Goal: Task Accomplishment & Management: Complete application form

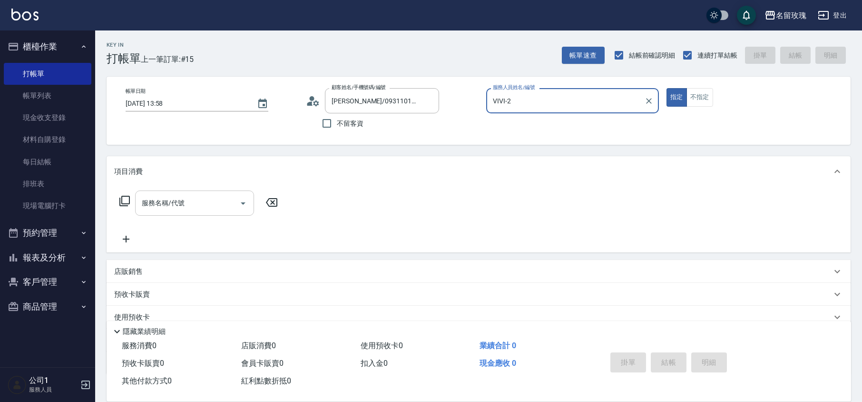
click at [151, 195] on div "服務名稱/代號 服務名稱/代號" at bounding box center [194, 202] width 119 height 25
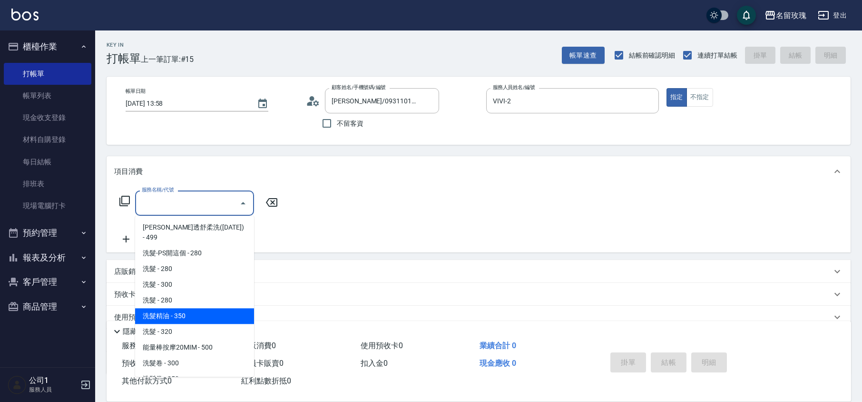
click at [179, 308] on span "洗髮精油 - 350" at bounding box center [194, 316] width 119 height 16
type input "洗髮精油(206)"
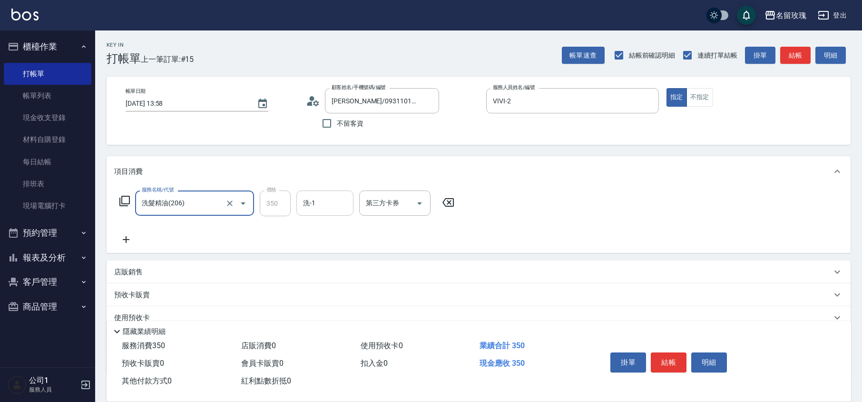
click at [320, 206] on input "洗-1" at bounding box center [325, 203] width 49 height 17
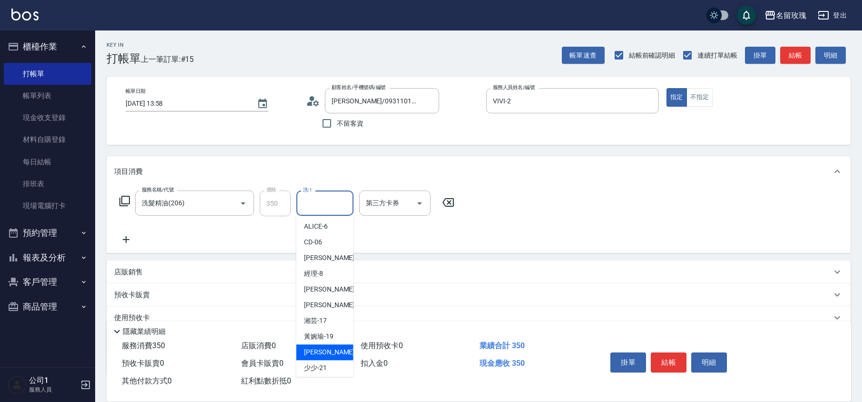
scroll to position [127, 0]
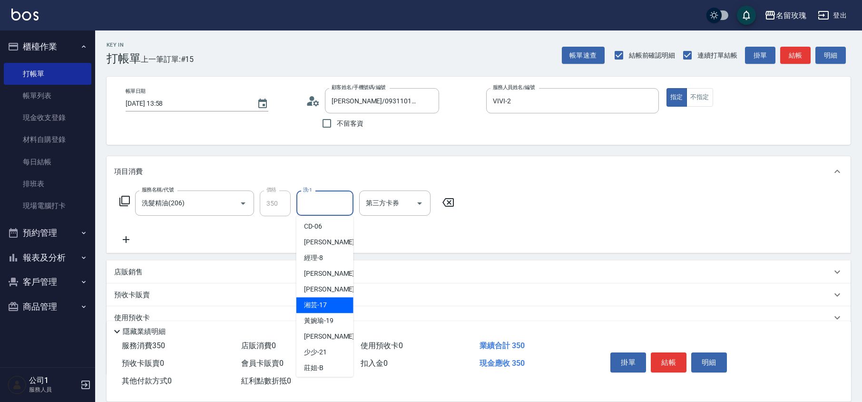
click at [318, 310] on span "湘芸 -17" at bounding box center [315, 305] width 23 height 10
type input "湘芸-17"
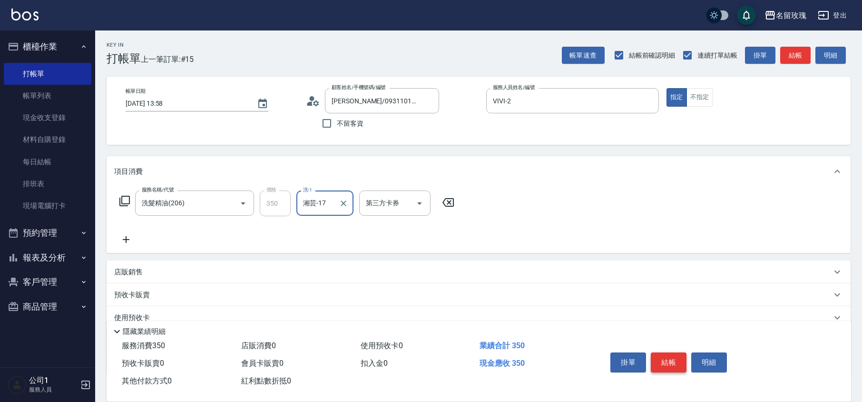
click at [672, 354] on button "結帳" at bounding box center [669, 362] width 36 height 20
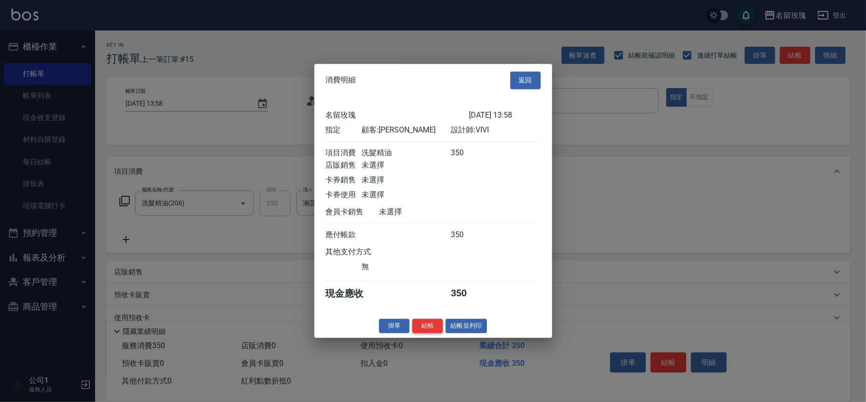
click at [421, 329] on button "結帳" at bounding box center [427, 325] width 30 height 15
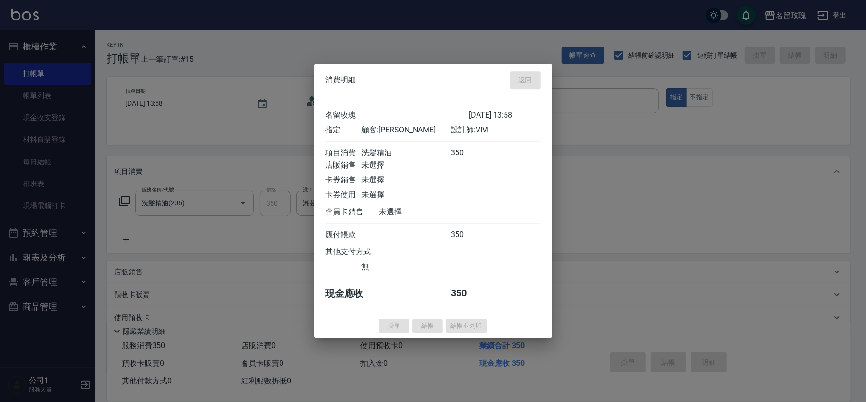
type input "[DATE] 14:34"
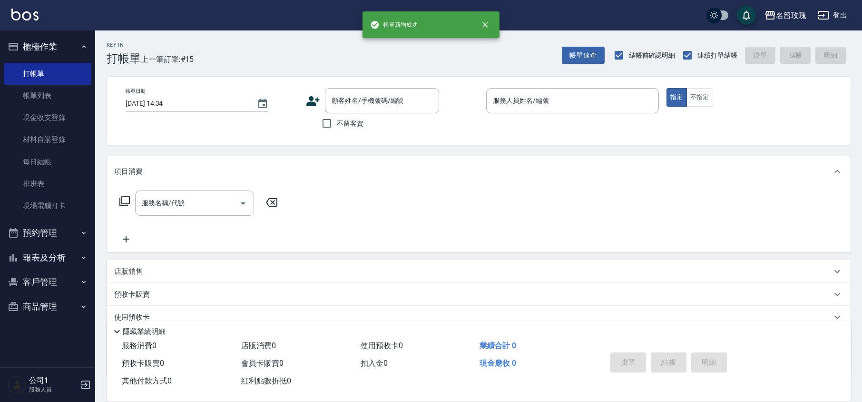
scroll to position [0, 0]
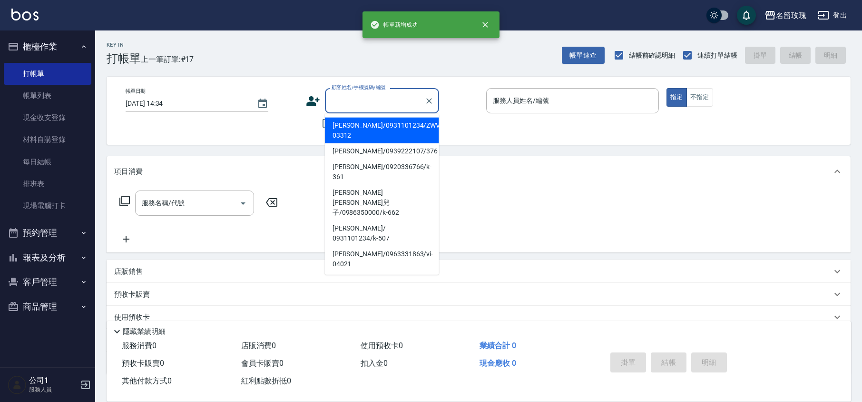
click at [363, 99] on input "顧客姓名/手機號碼/編號" at bounding box center [374, 100] width 91 height 17
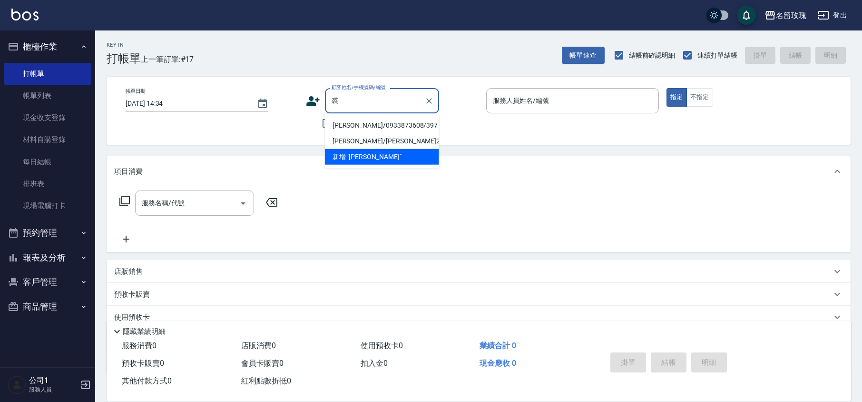
click at [363, 122] on li "[PERSON_NAME]/0933873608/397" at bounding box center [382, 126] width 114 height 16
type input "[PERSON_NAME]/0933873608/397"
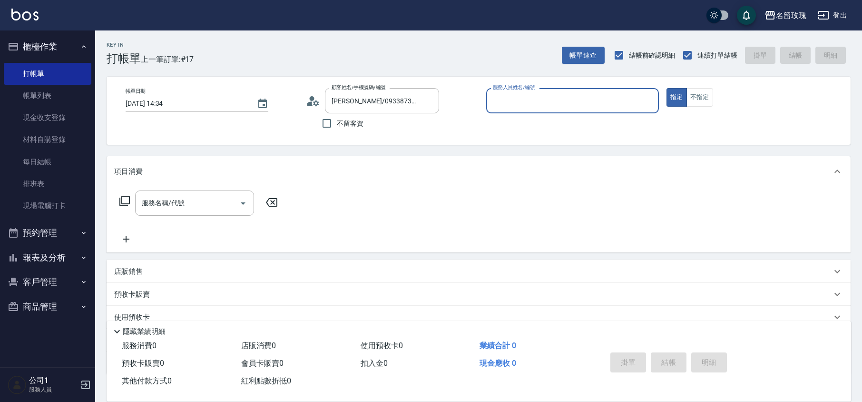
type input "VIVI-2"
click at [309, 103] on icon at bounding box center [310, 103] width 6 height 4
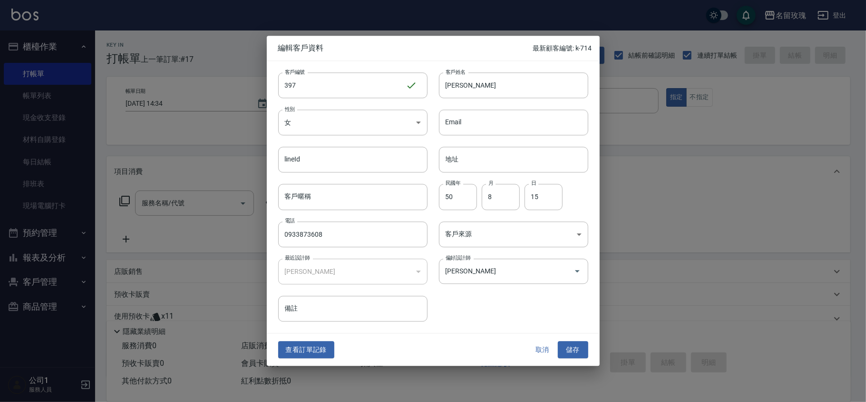
click at [546, 349] on button "取消" at bounding box center [543, 350] width 30 height 18
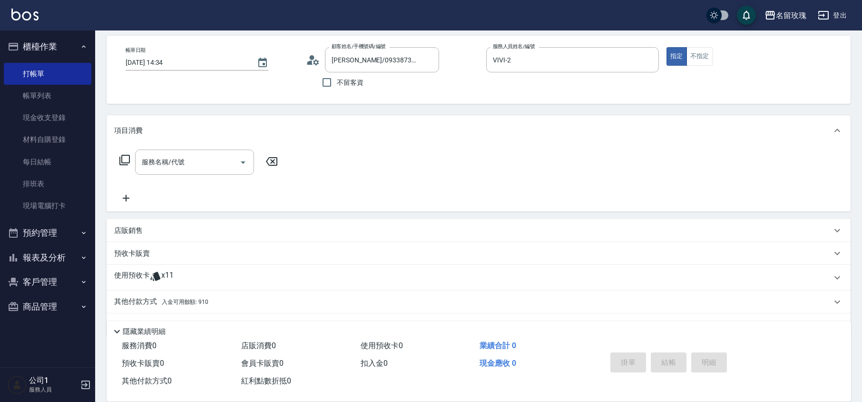
scroll to position [65, 0]
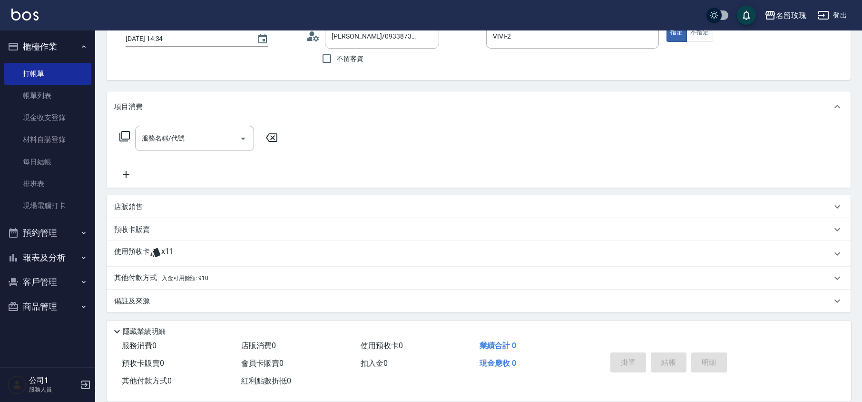
click at [181, 252] on div "使用預收卡 x11" at bounding box center [472, 253] width 717 height 14
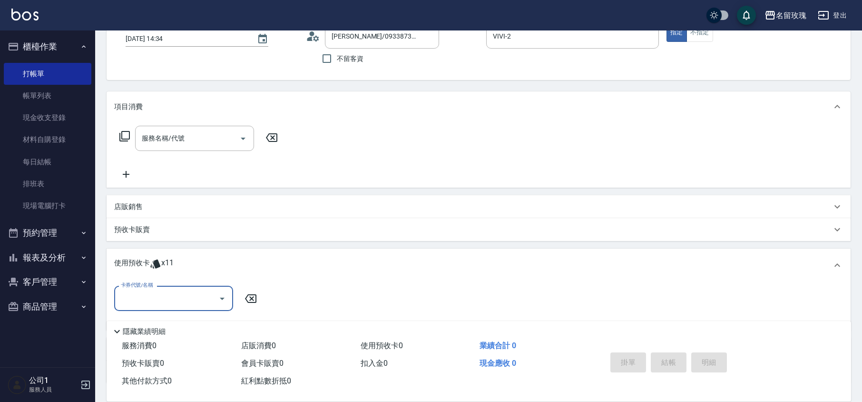
scroll to position [0, 0]
click at [171, 280] on div "使用預收卡 x11" at bounding box center [479, 264] width 744 height 33
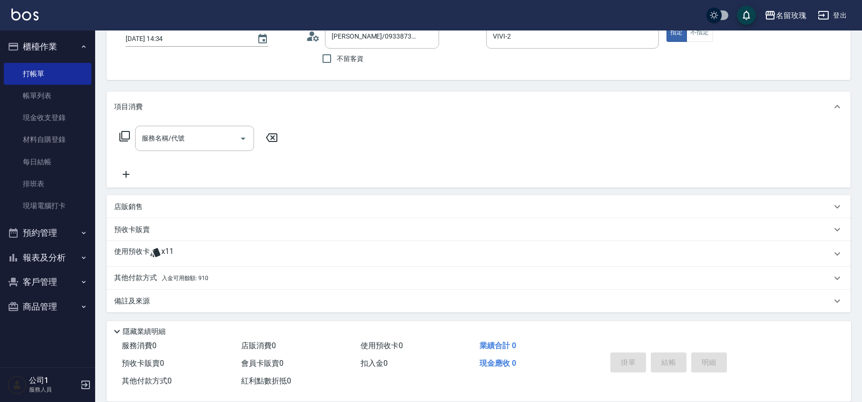
click at [170, 257] on span "x11" at bounding box center [167, 253] width 12 height 14
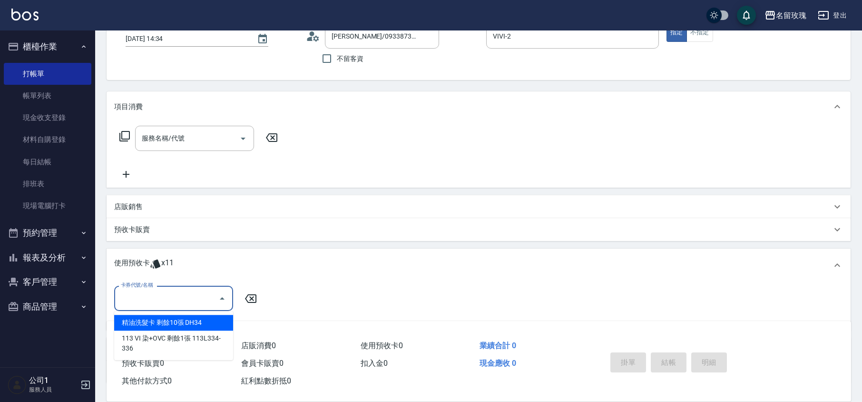
click at [160, 290] on input "卡券代號/名稱" at bounding box center [166, 298] width 96 height 17
click at [166, 318] on div "精油洗髮卡 剩餘10張 DH34" at bounding box center [173, 322] width 119 height 16
type input "精油洗髮卡 DH34"
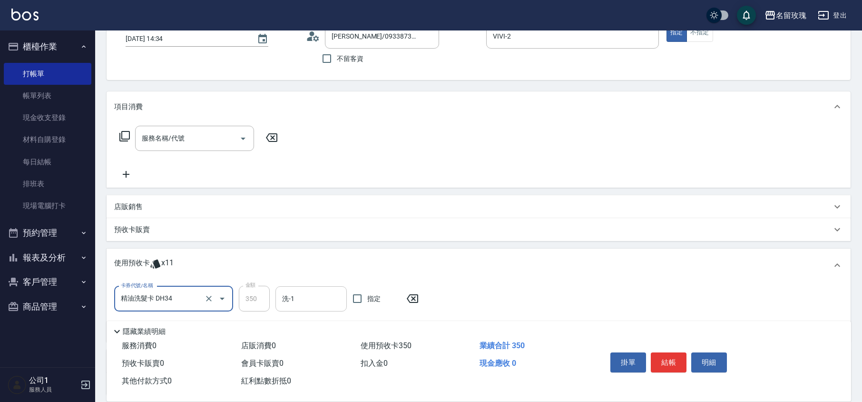
click at [307, 301] on input "洗-1" at bounding box center [311, 298] width 63 height 17
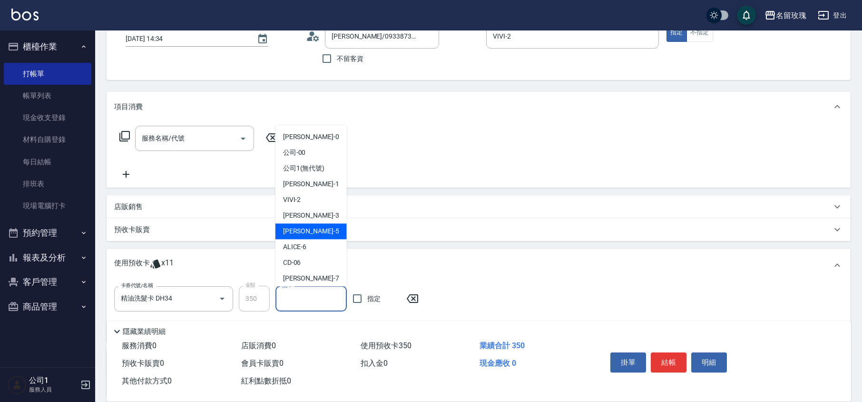
scroll to position [177, 0]
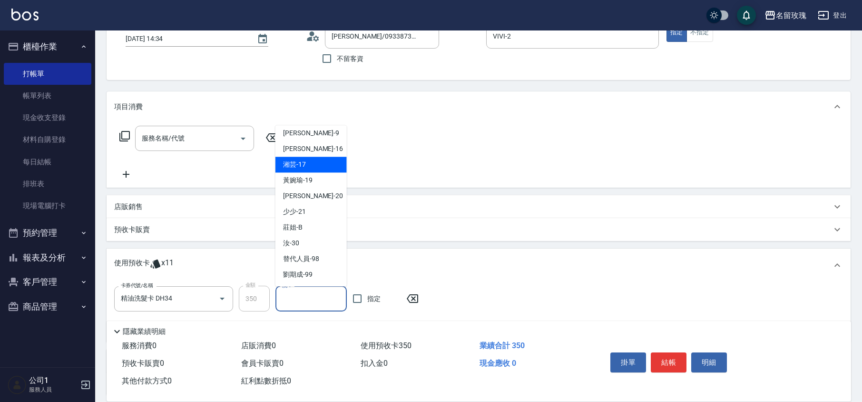
click at [312, 165] on div "湘芸 -17" at bounding box center [310, 165] width 71 height 16
type input "湘芸-17"
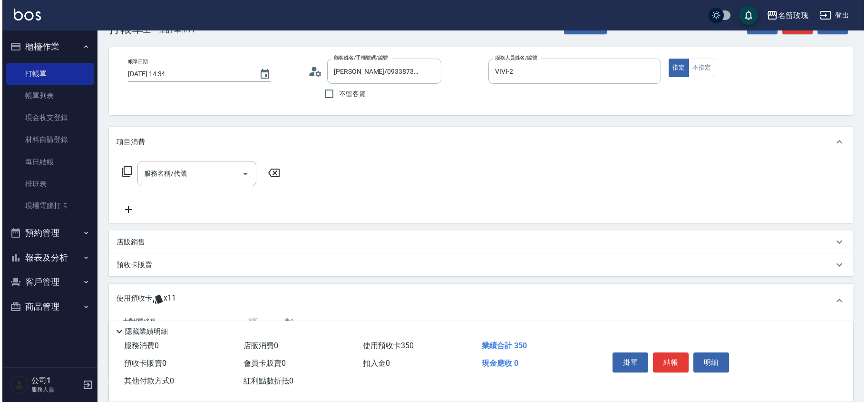
scroll to position [0, 0]
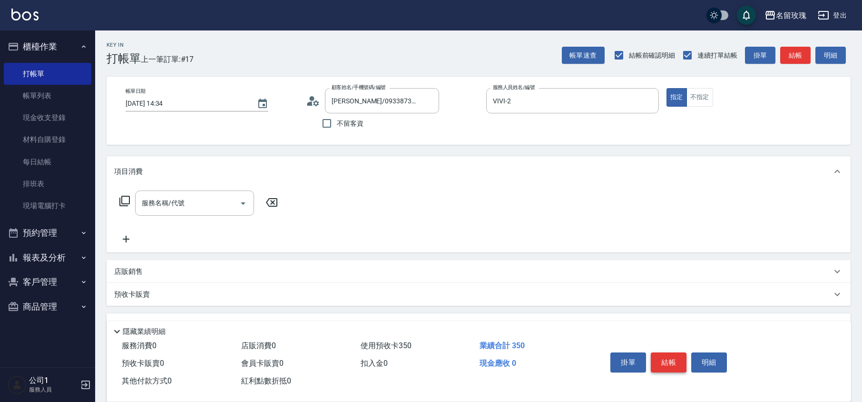
click at [675, 368] on button "結帳" at bounding box center [669, 362] width 36 height 20
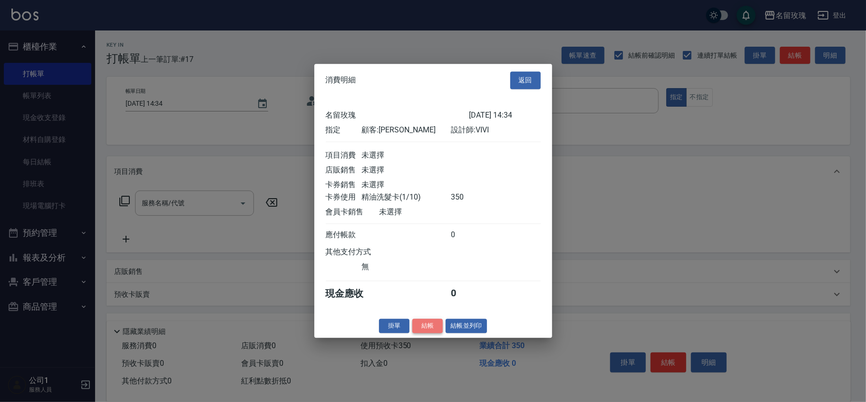
click at [423, 332] on button "結帳" at bounding box center [427, 325] width 30 height 15
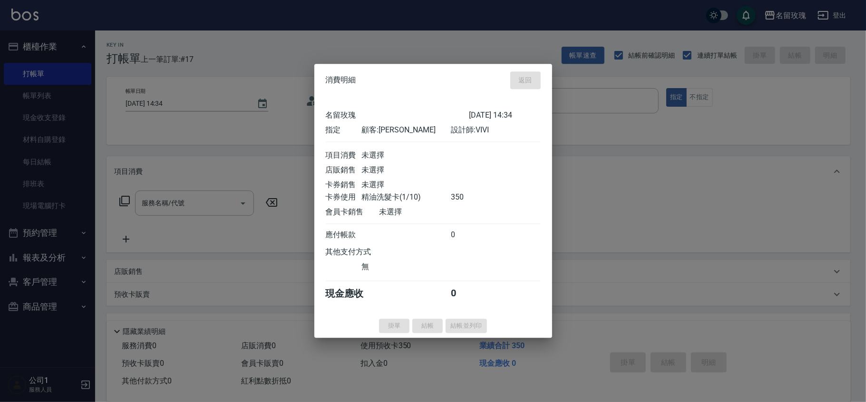
type input "[DATE] 14:36"
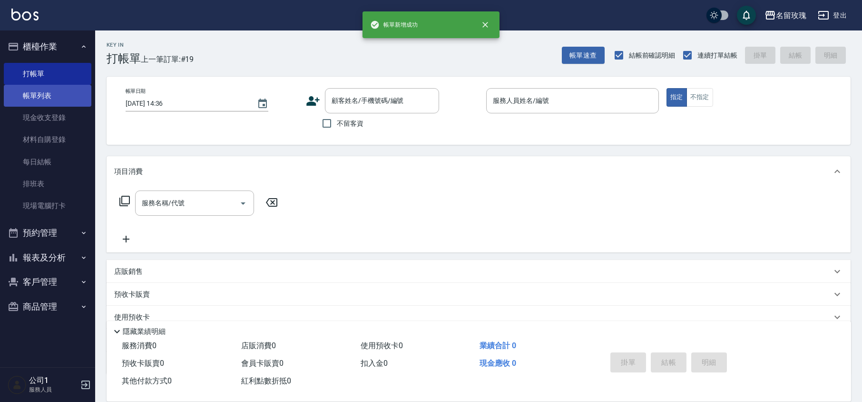
click at [79, 98] on link "帳單列表" at bounding box center [48, 96] width 88 height 22
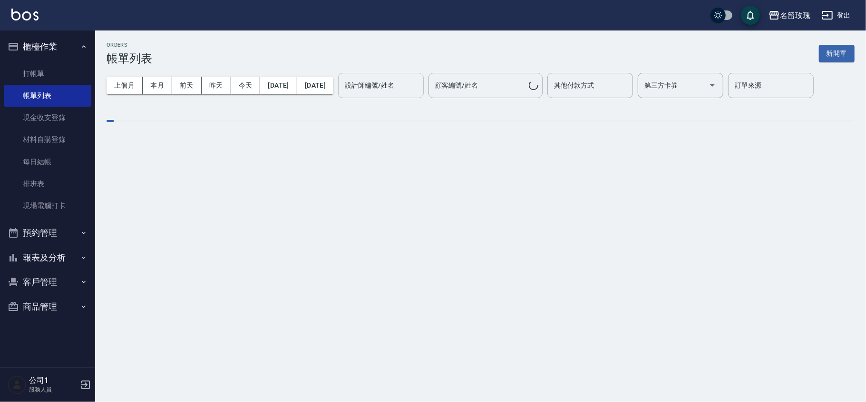
click at [386, 90] on div "設計師編號/姓名 設計師編號/姓名" at bounding box center [381, 85] width 86 height 25
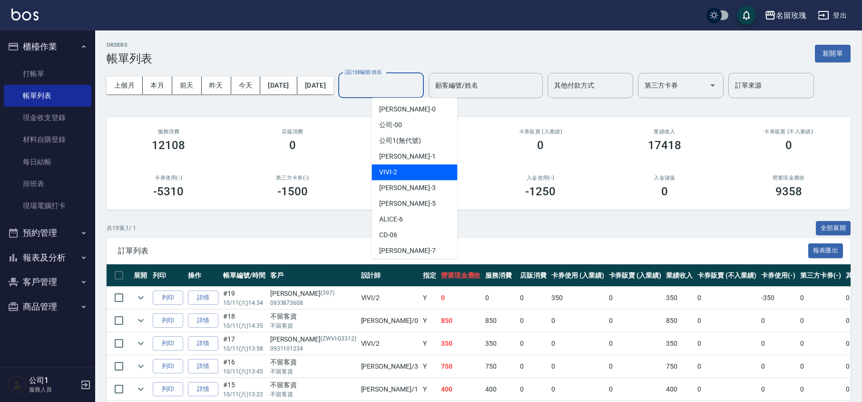
click at [408, 175] on div "VIVI -2" at bounding box center [415, 172] width 86 height 16
type input "VIVI-2"
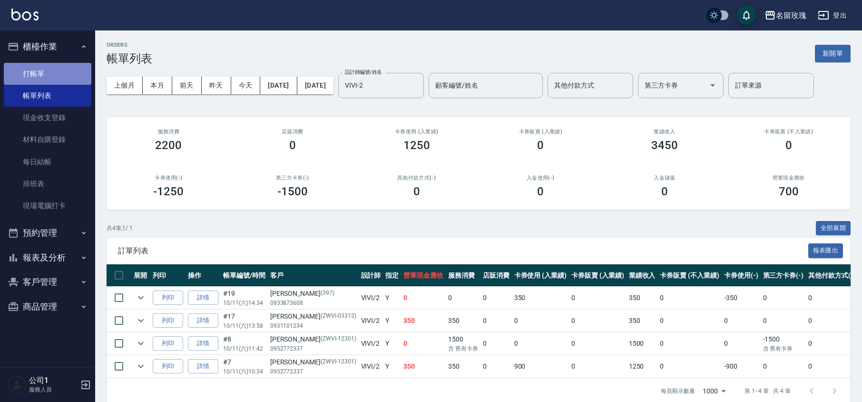
click at [25, 77] on link "打帳單" at bounding box center [48, 74] width 88 height 22
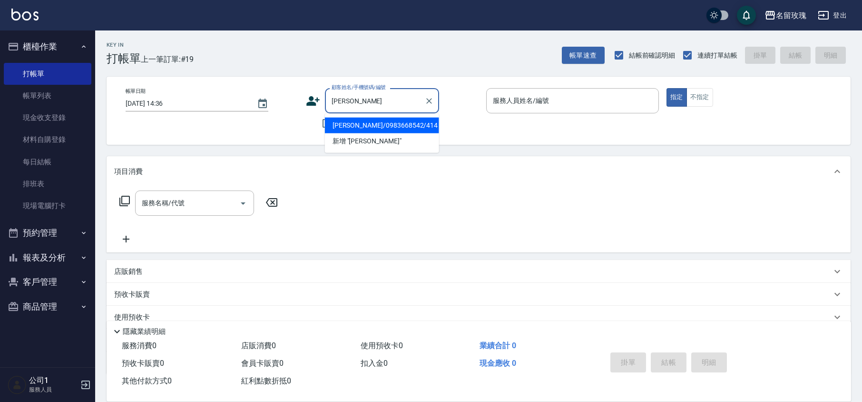
click at [394, 125] on li "[PERSON_NAME]/0983668542/414" at bounding box center [382, 126] width 114 height 16
type input "[PERSON_NAME]/0983668542/414"
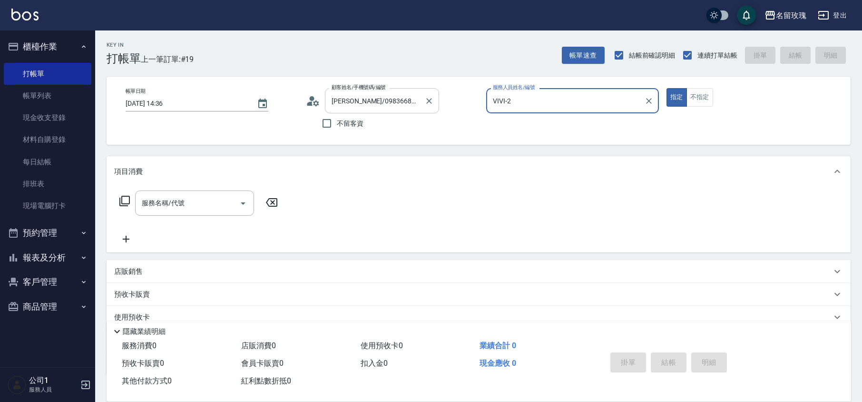
type input "VIVI-2"
click at [313, 101] on icon at bounding box center [313, 101] width 14 height 14
